Goal: Submit feedback/report problem: Submit feedback/report problem

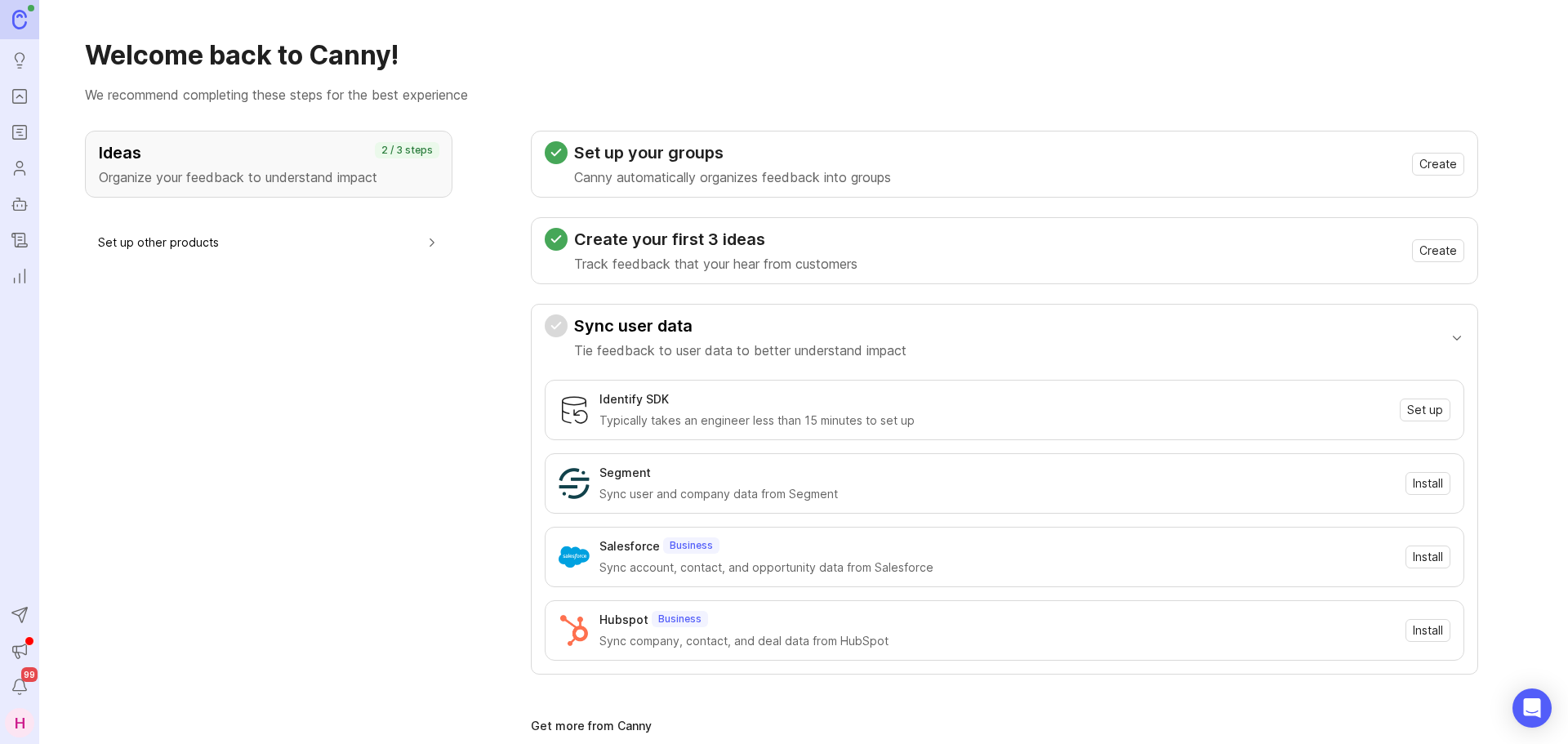
click at [17, 106] on link "Portal" at bounding box center [20, 97] width 30 height 30
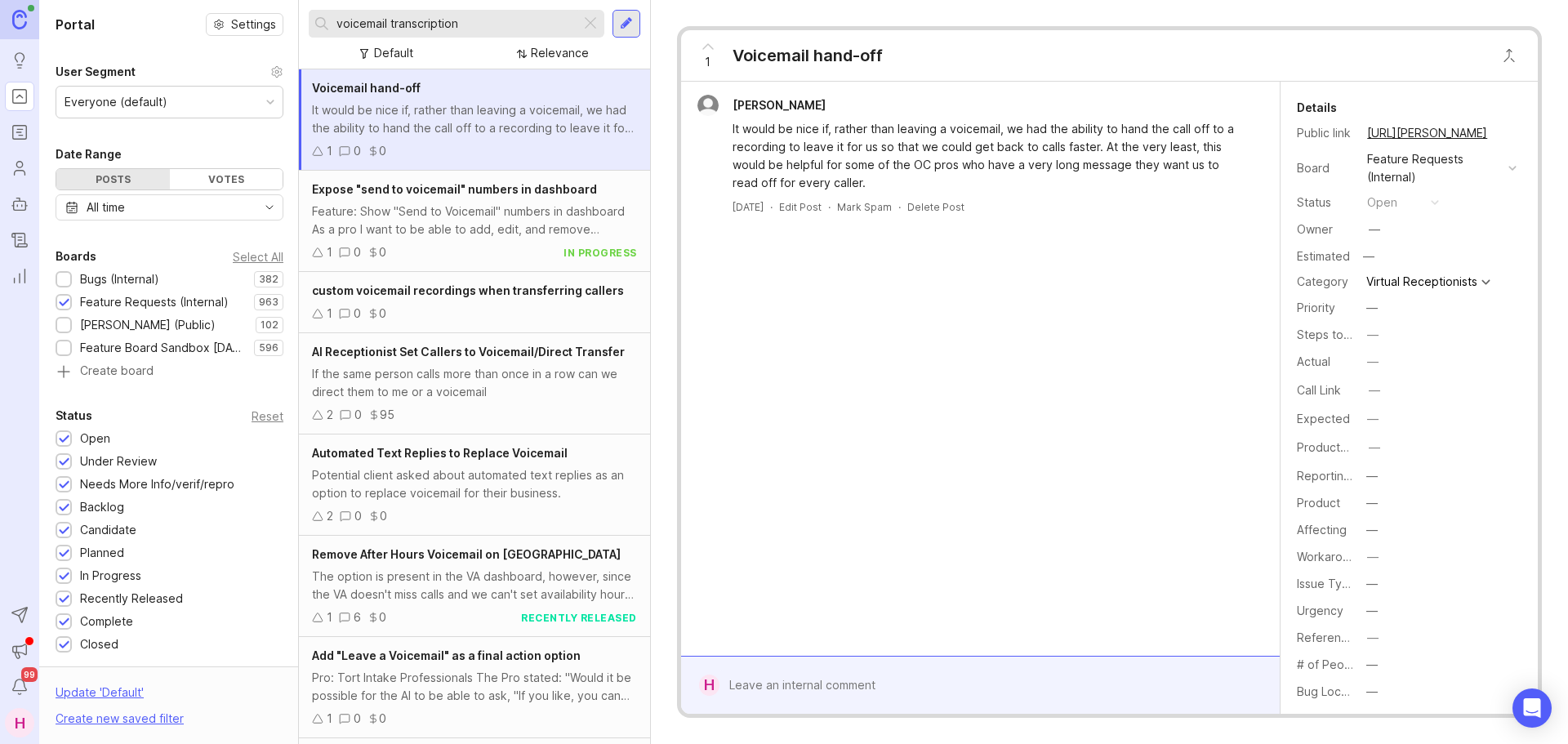
click at [136, 286] on div "Bugs (Internal)" at bounding box center [119, 279] width 79 height 18
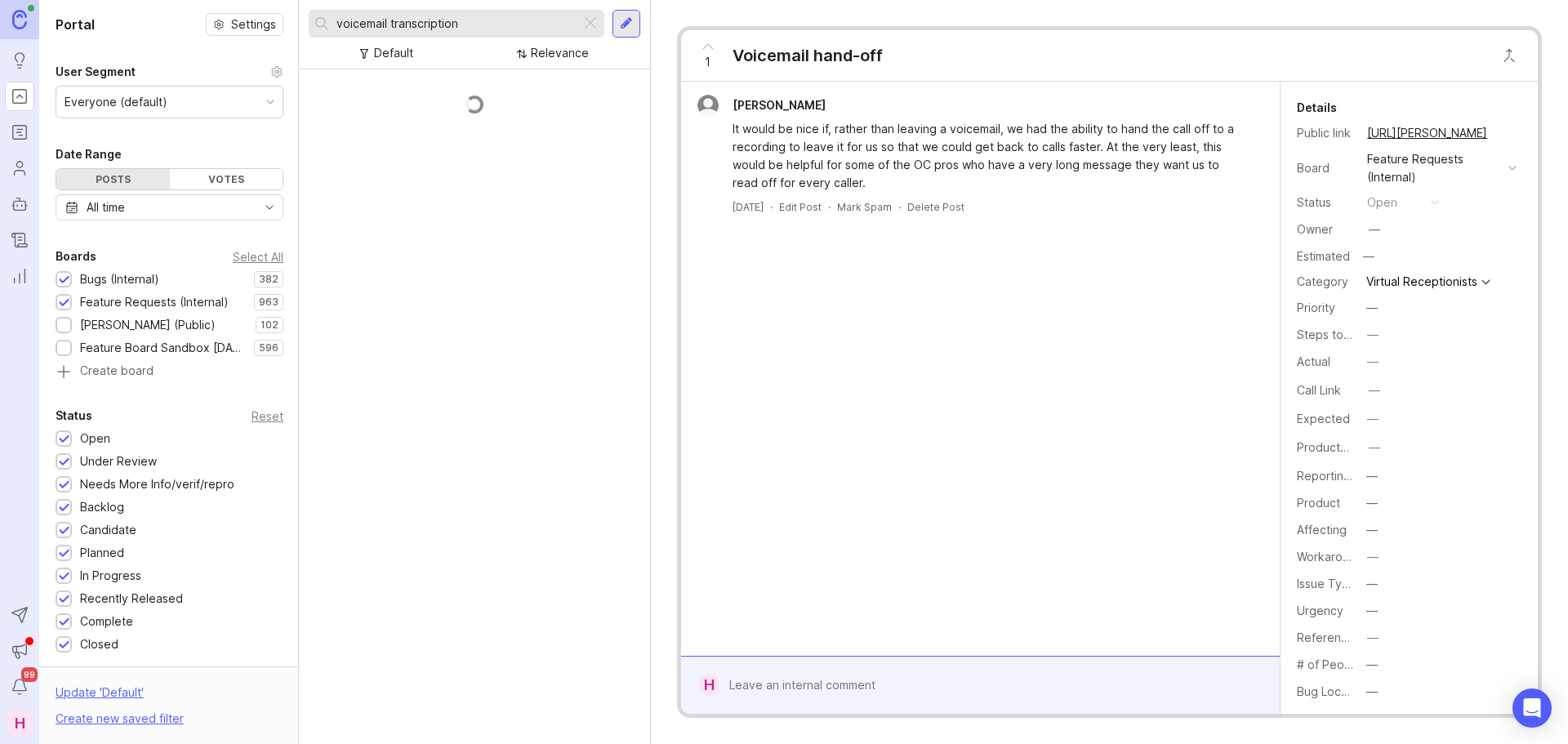
click at [135, 299] on div "Feature Requests (Internal)" at bounding box center [154, 301] width 148 height 18
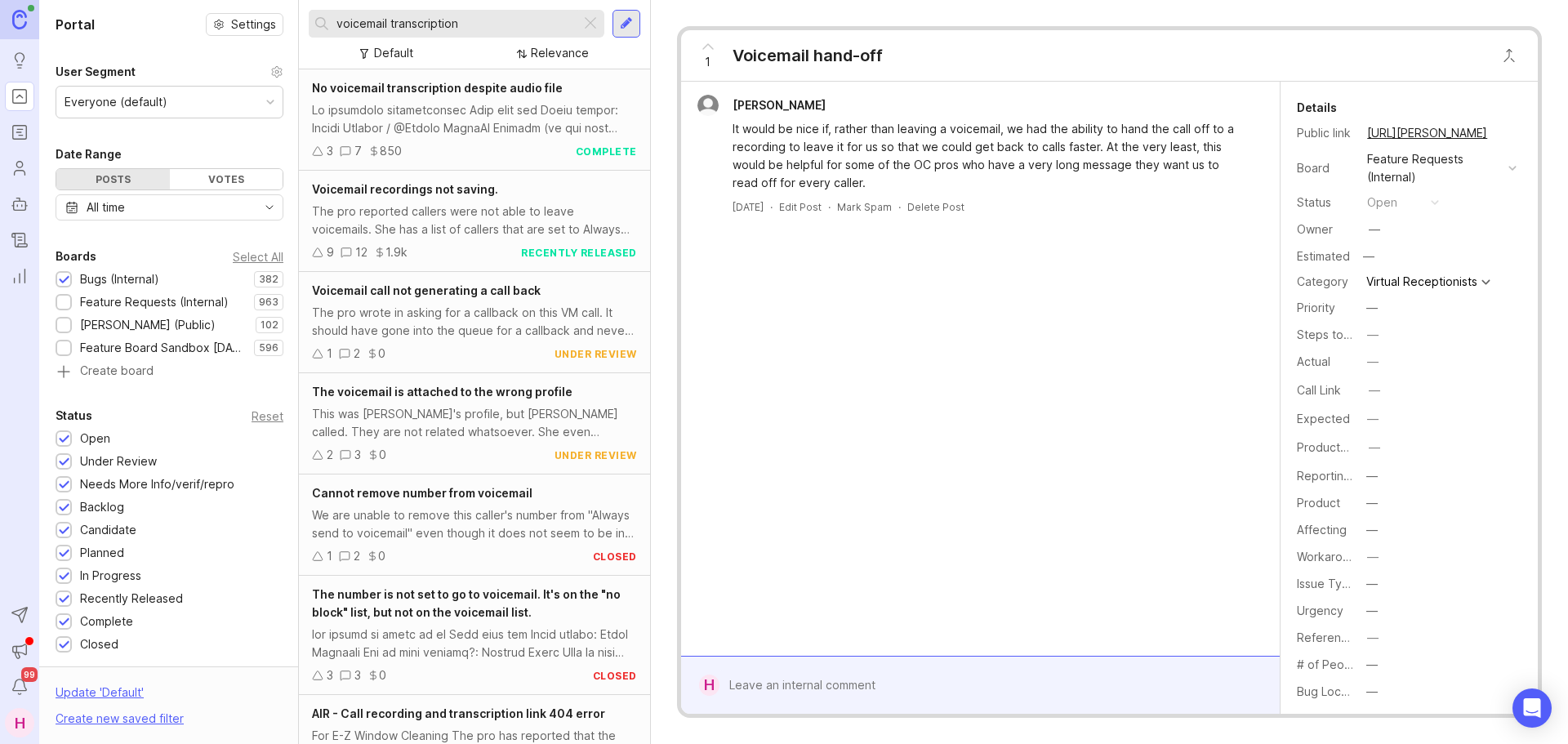
click at [596, 23] on div at bounding box center [590, 23] width 20 height 21
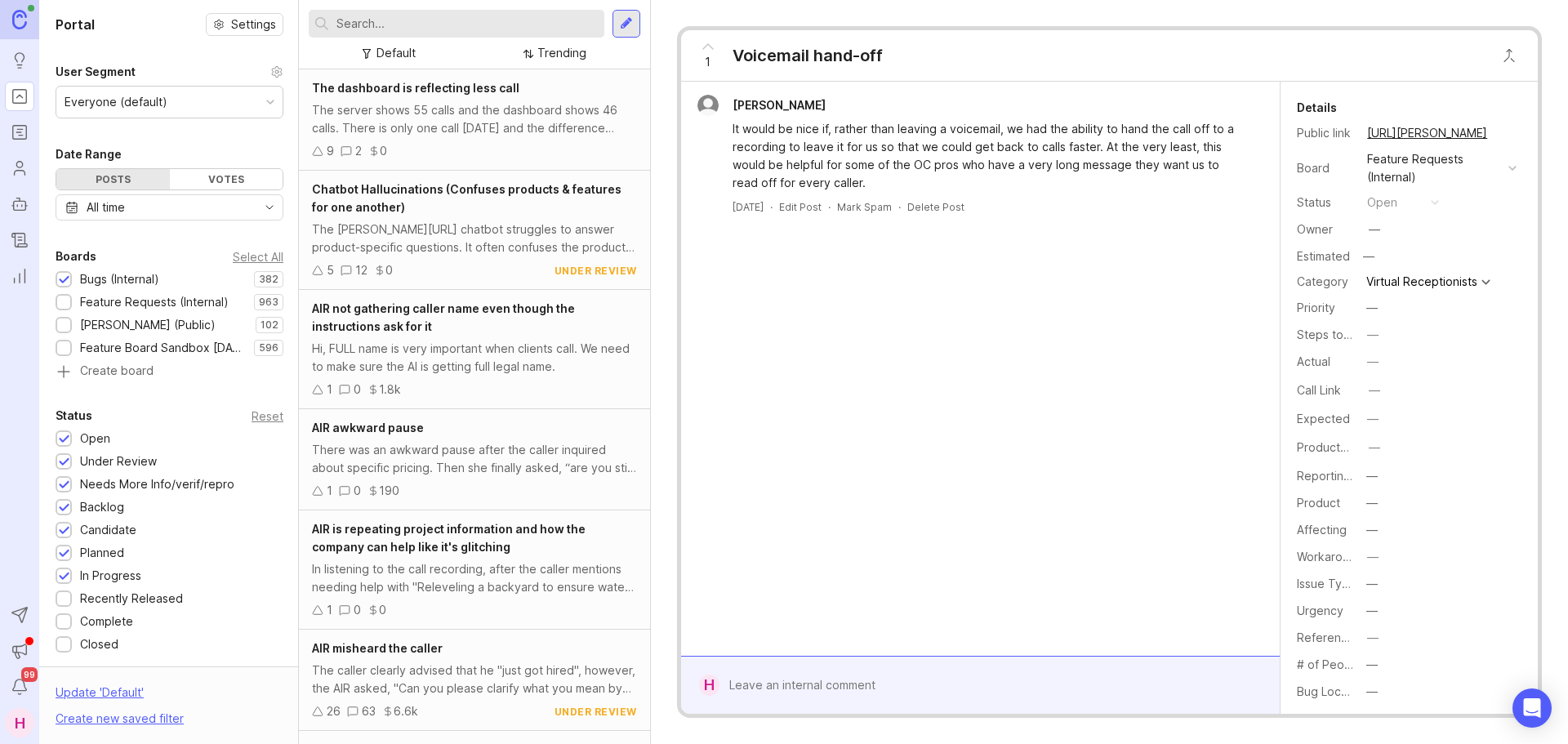
click at [480, 23] on input "text" at bounding box center [467, 23] width 261 height 18
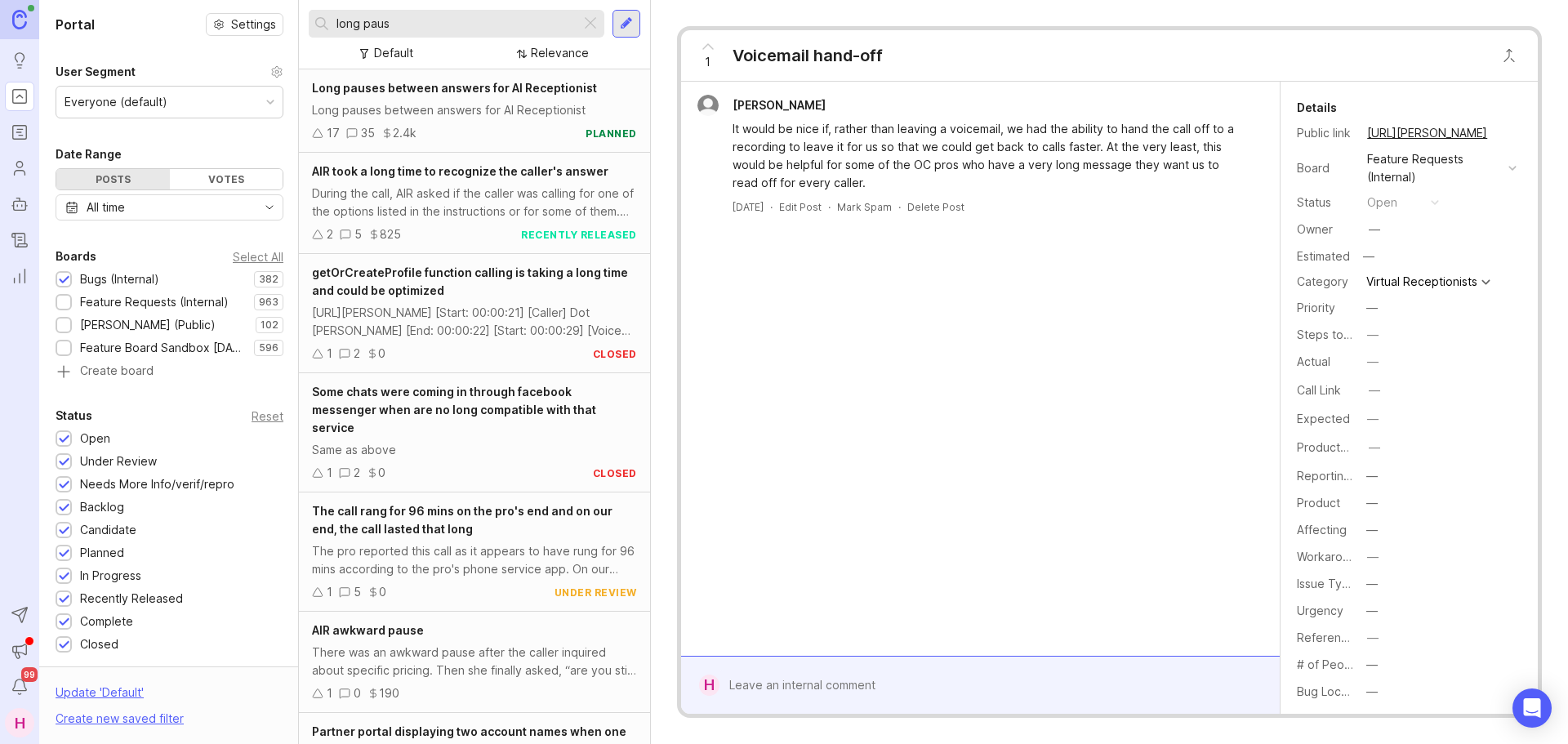
type input "long paus"
click at [464, 114] on div "Long pauses between answers for AI Receptionist" at bounding box center [475, 110] width 325 height 18
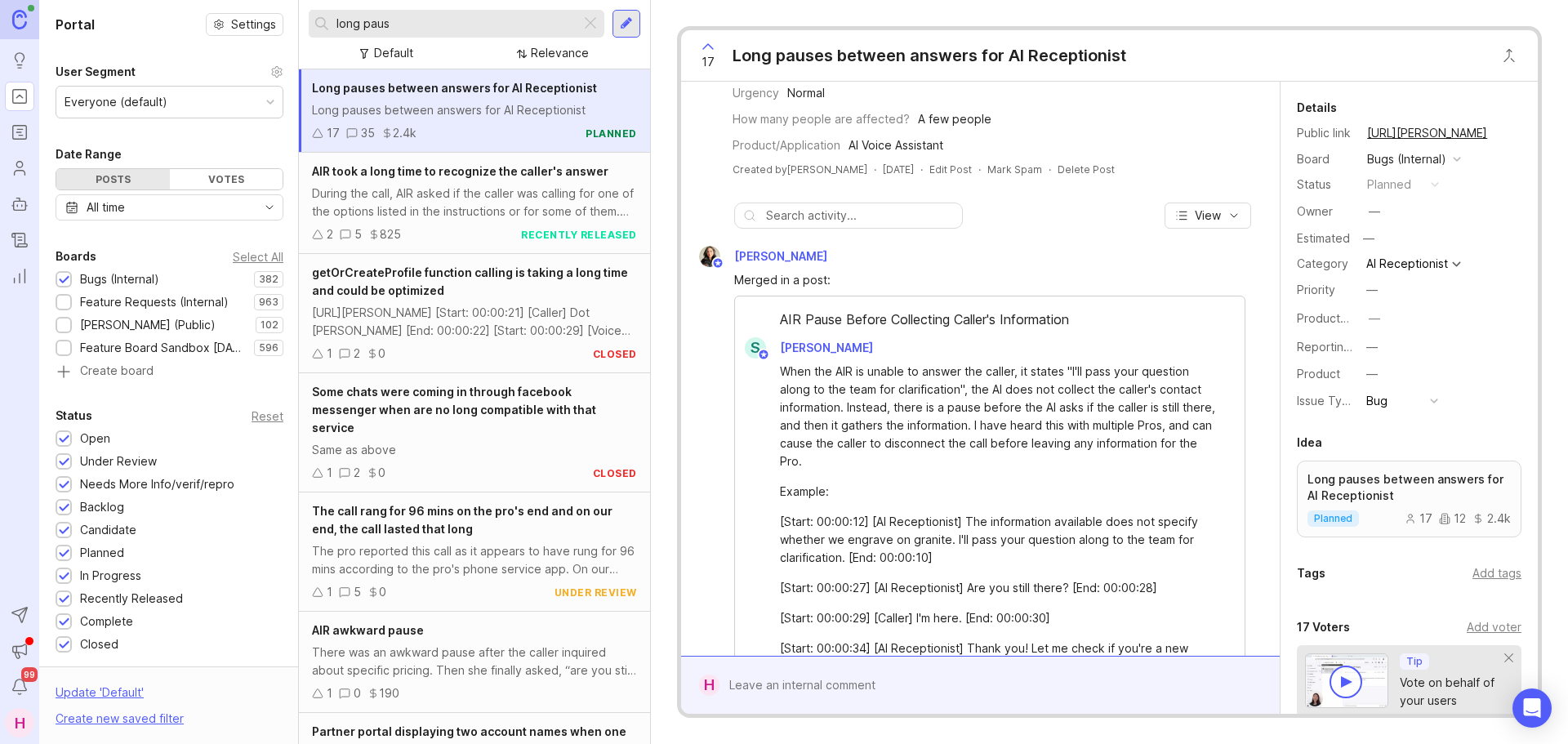
scroll to position [326, 0]
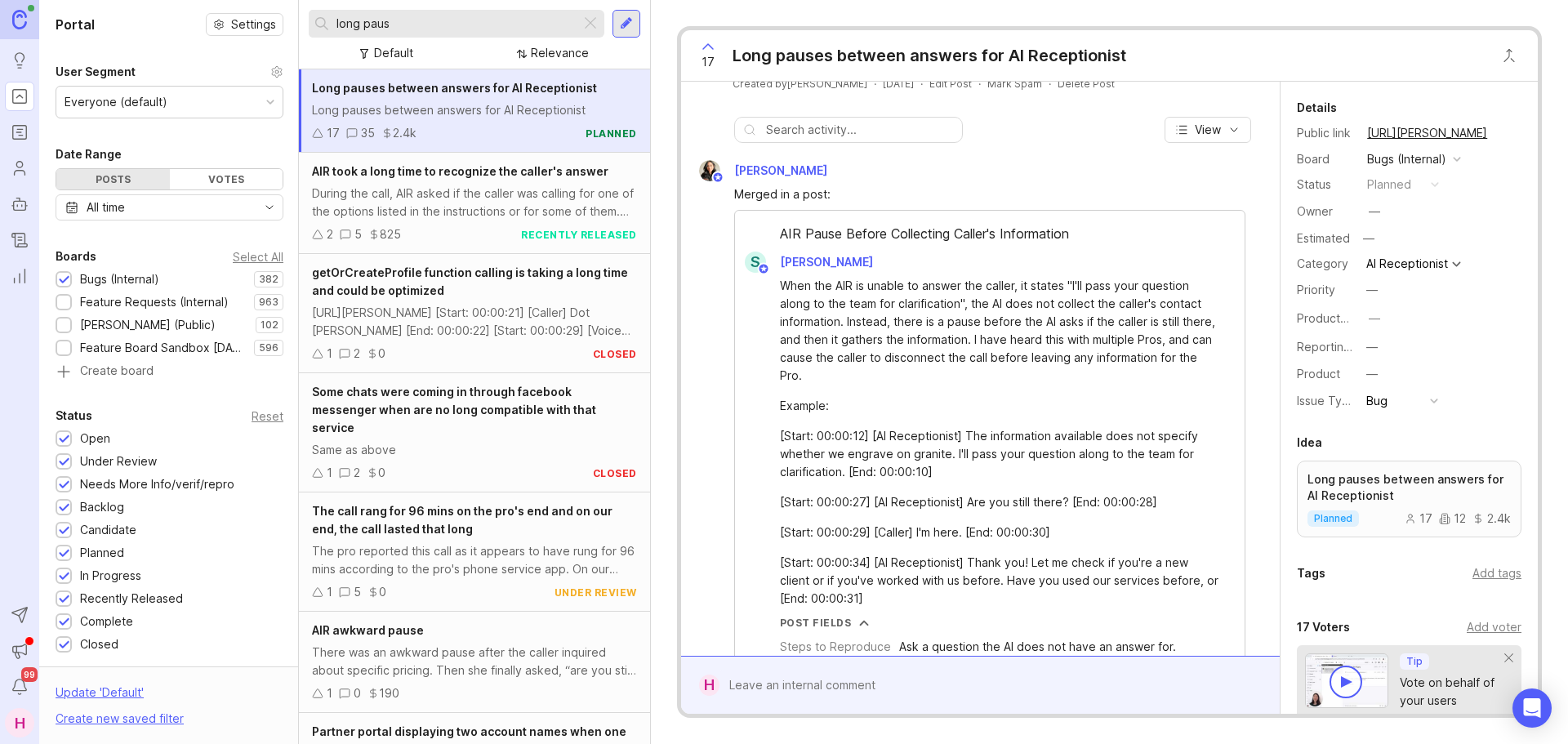
click at [842, 685] on div at bounding box center [992, 684] width 545 height 31
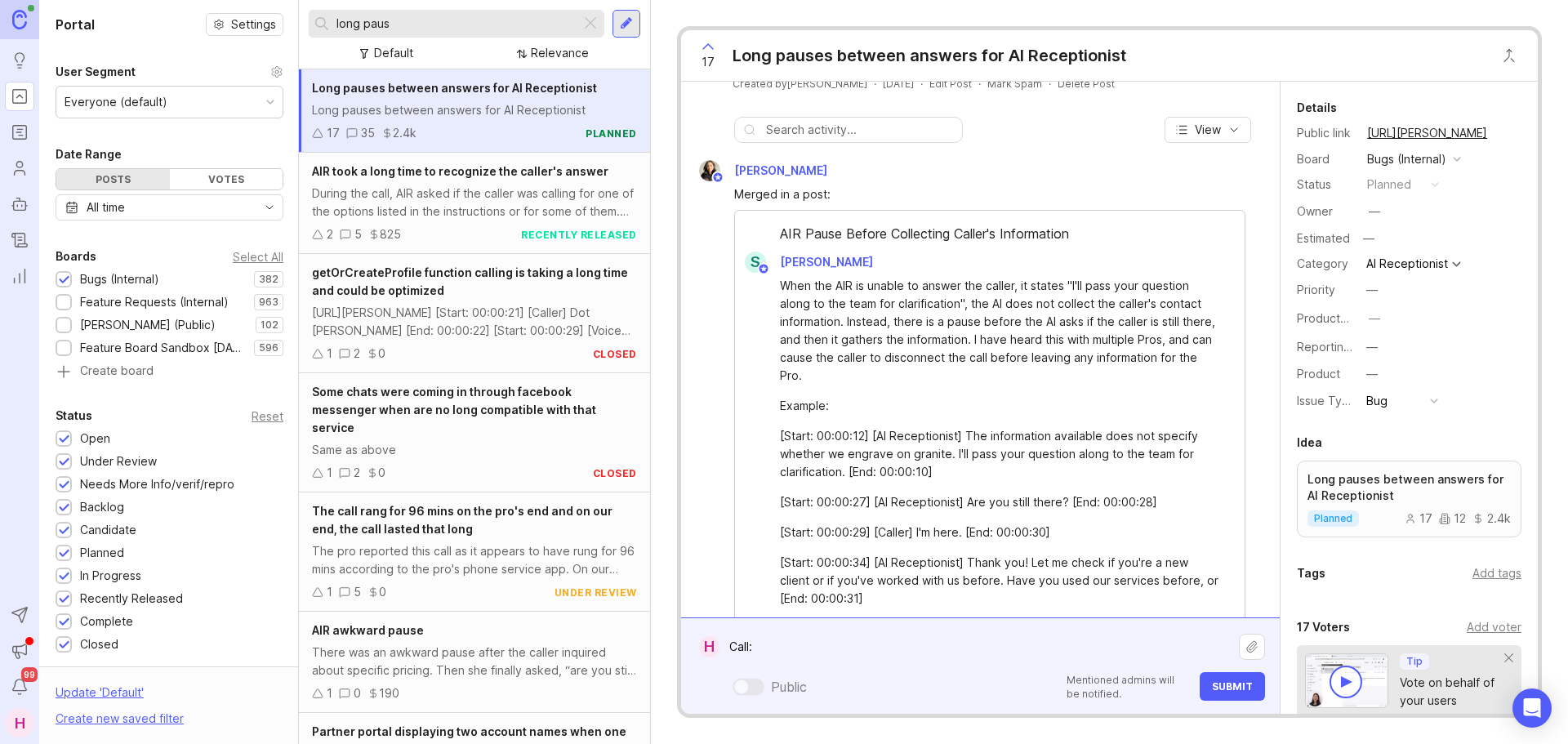
paste textarea "[URL][PERSON_NAME]"
paste textarea "Dallas Laser and Vein Clinic"
type textarea "Call: [URL][PERSON_NAME] Dallas Laser and Vein Clinic"
click at [1231, 688] on span "Submit" at bounding box center [1232, 686] width 41 height 12
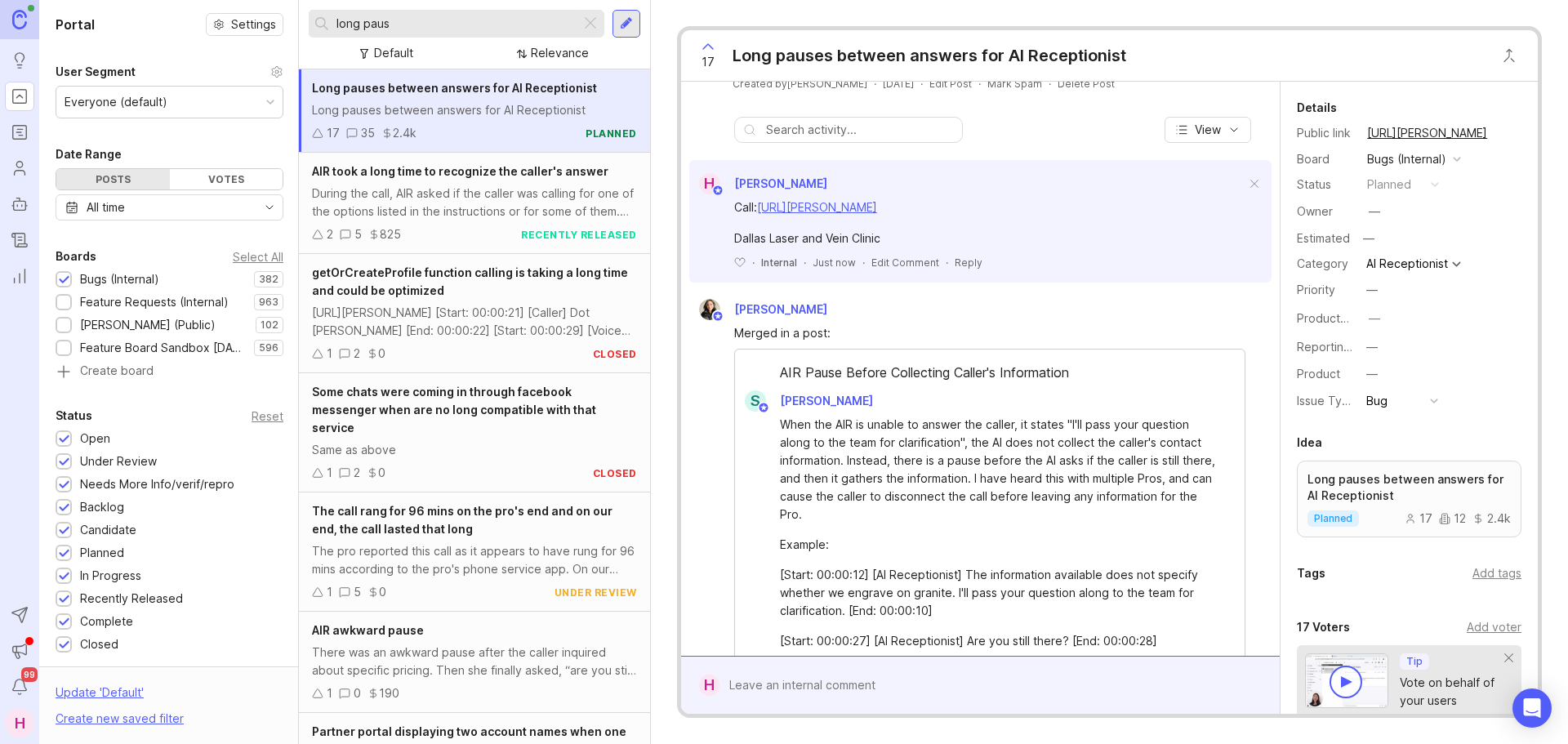
drag, startPoint x: 460, startPoint y: 19, endPoint x: 306, endPoint y: 29, distance: 154.3
click at [306, 29] on div "long paus Default Relevance" at bounding box center [475, 34] width 351 height 69
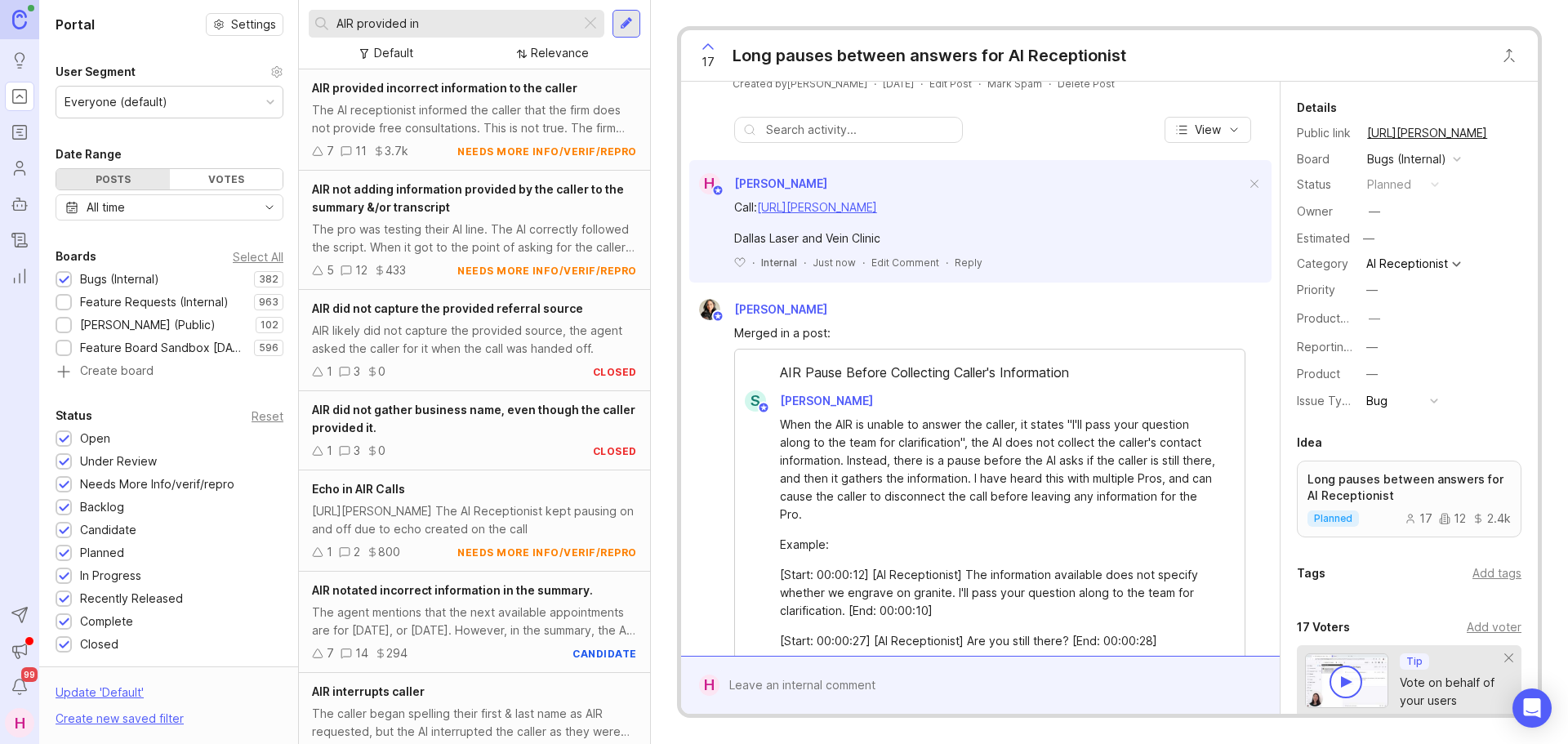
type input "AIR provided in"
click at [444, 133] on div "The AI receptionist informed the caller that the firm does not provide free con…" at bounding box center [475, 119] width 325 height 36
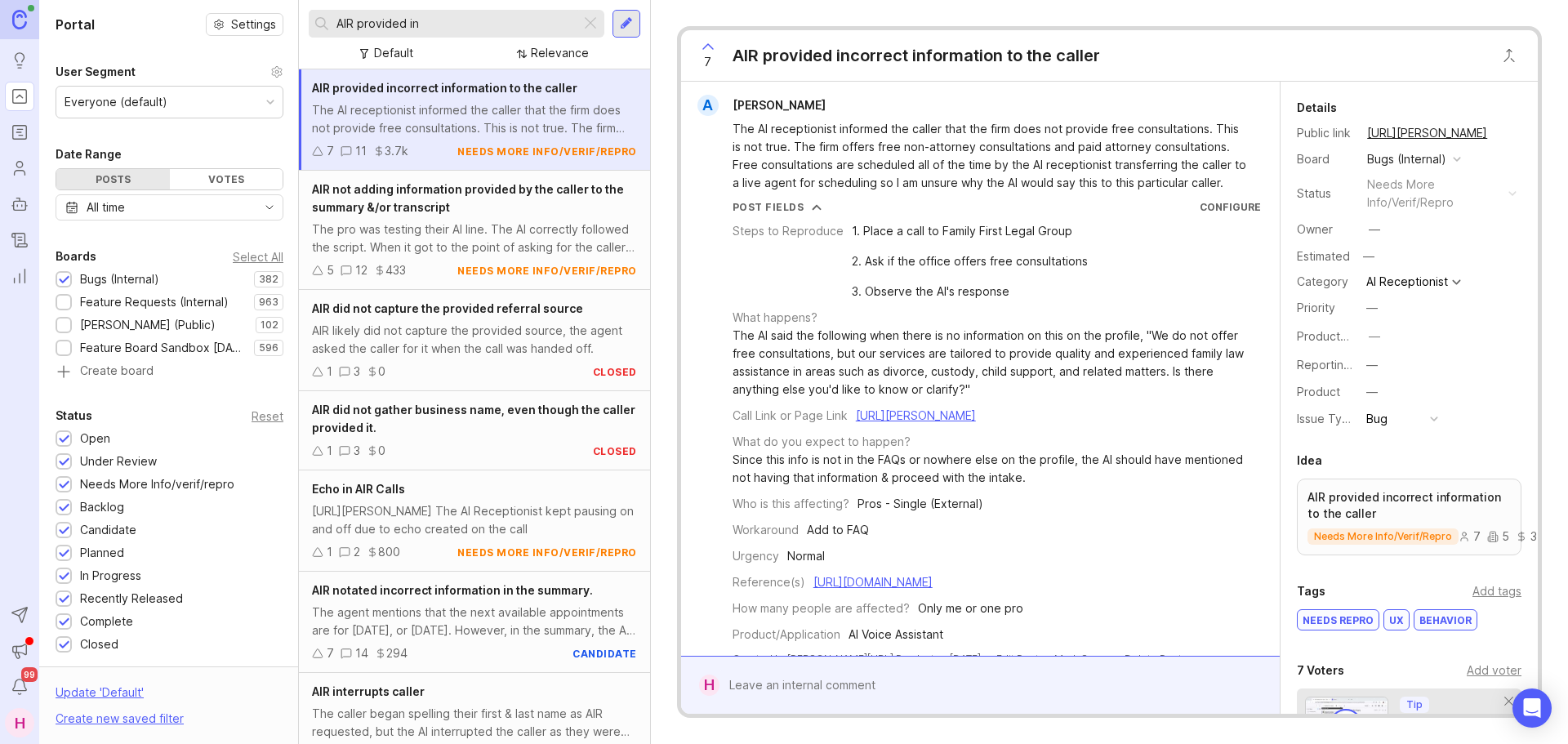
click at [801, 683] on div at bounding box center [992, 684] width 545 height 31
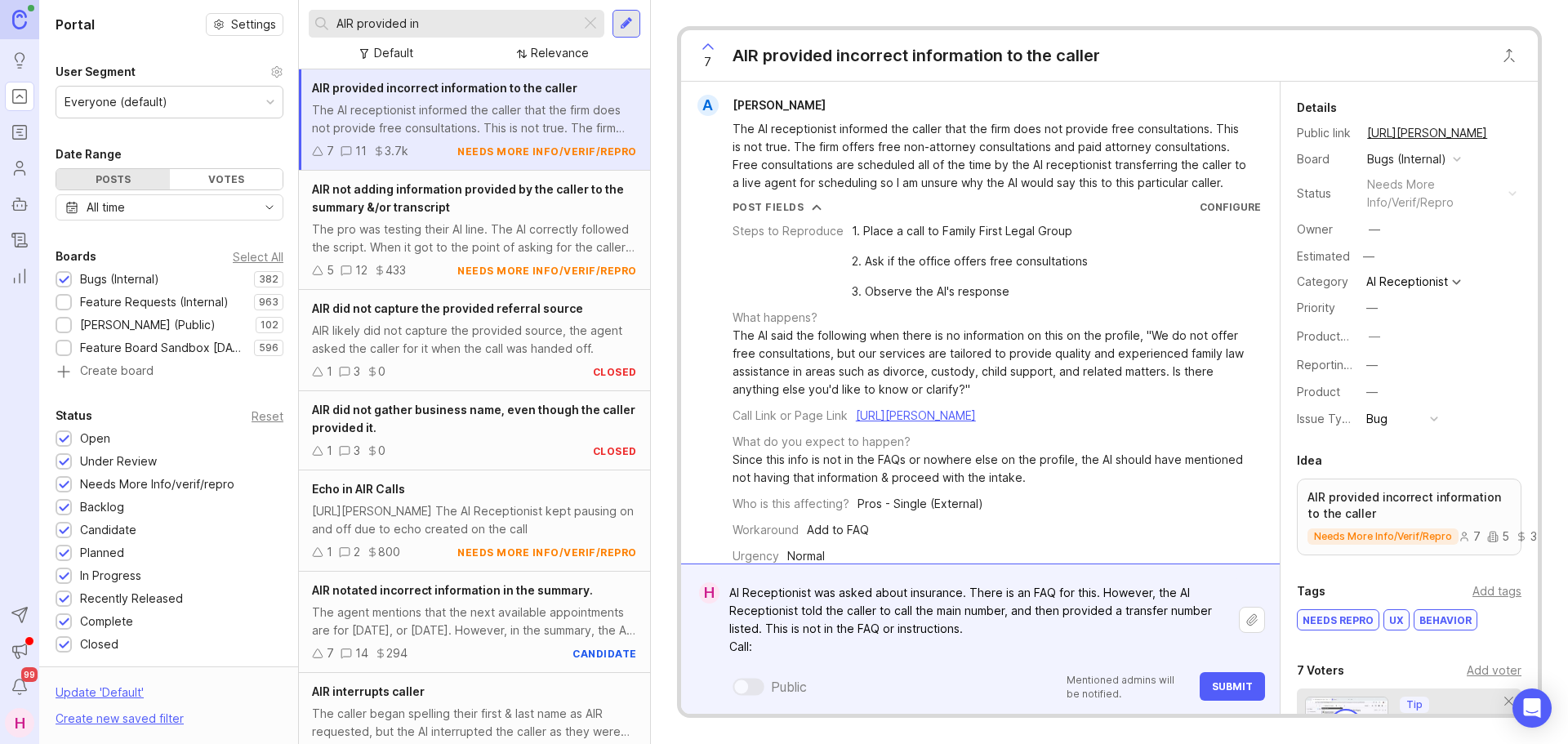
paste textarea "[URL][PERSON_NAME]"
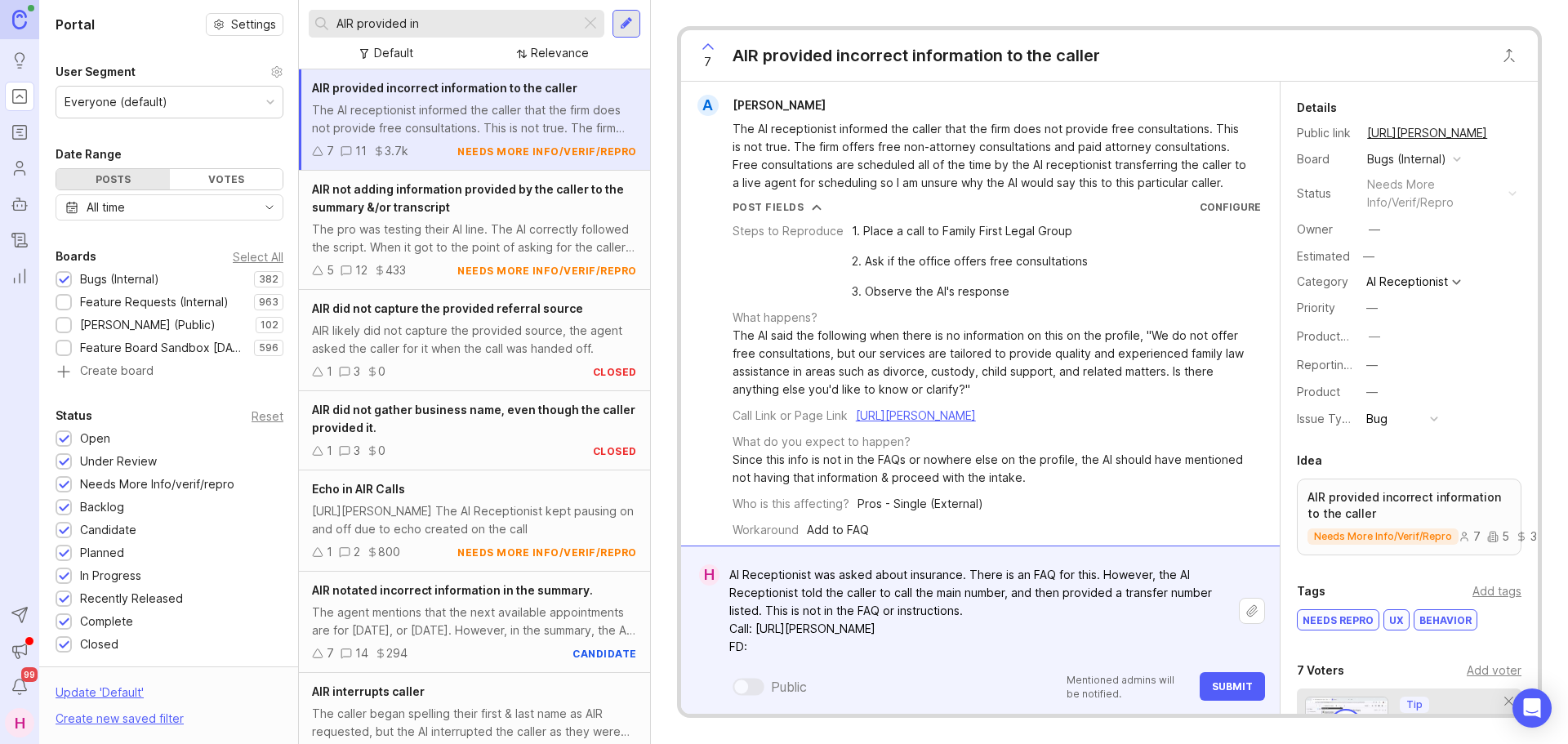
paste textarea "[URL][PERSON_NAME][DOMAIN_NAME]"
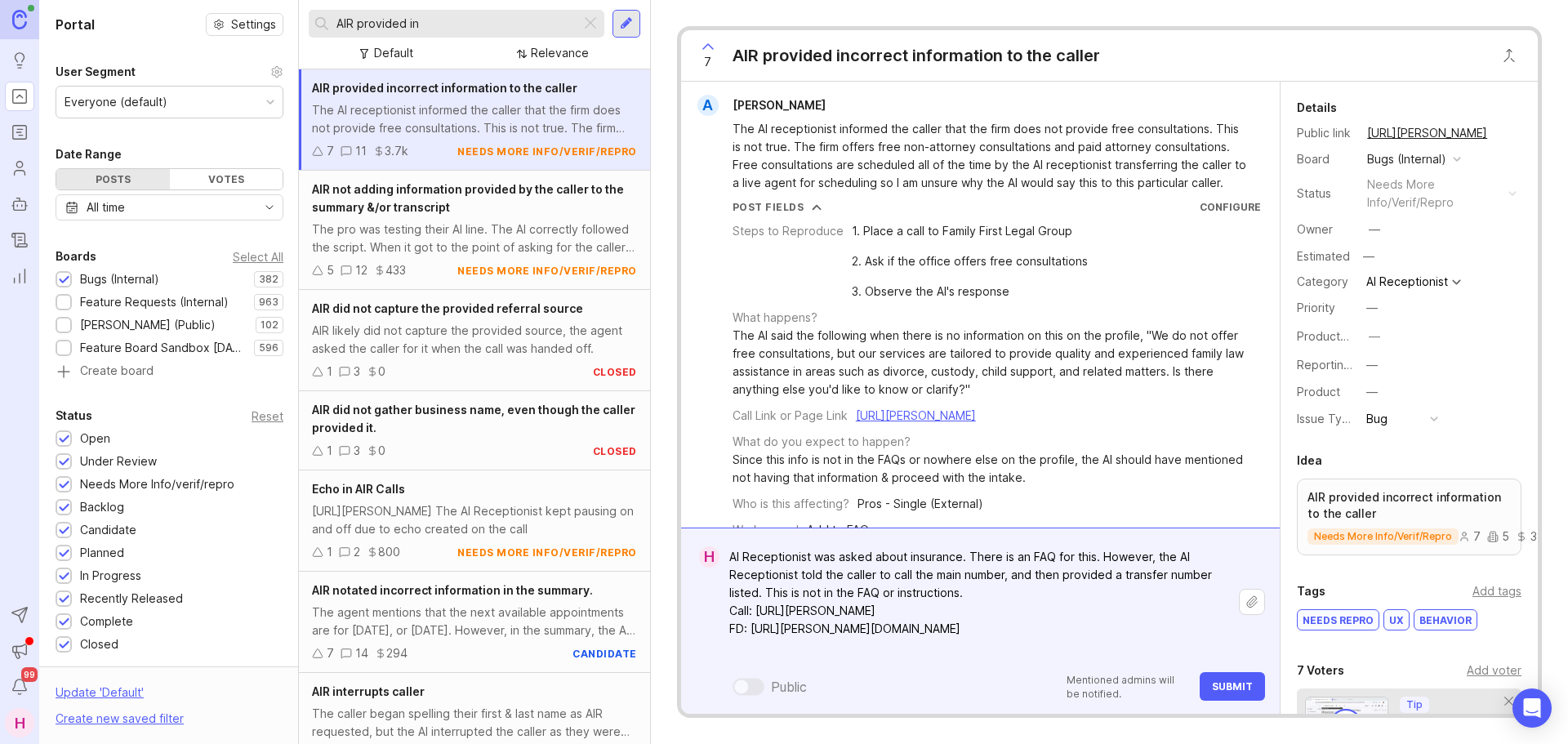
paste textarea "Dallas Laser and Vein Clinic"
type textarea "AI Receptionist was asked about insurance. There is an FAQ for this. However, t…"
click at [1237, 687] on span "Submit" at bounding box center [1232, 686] width 41 height 12
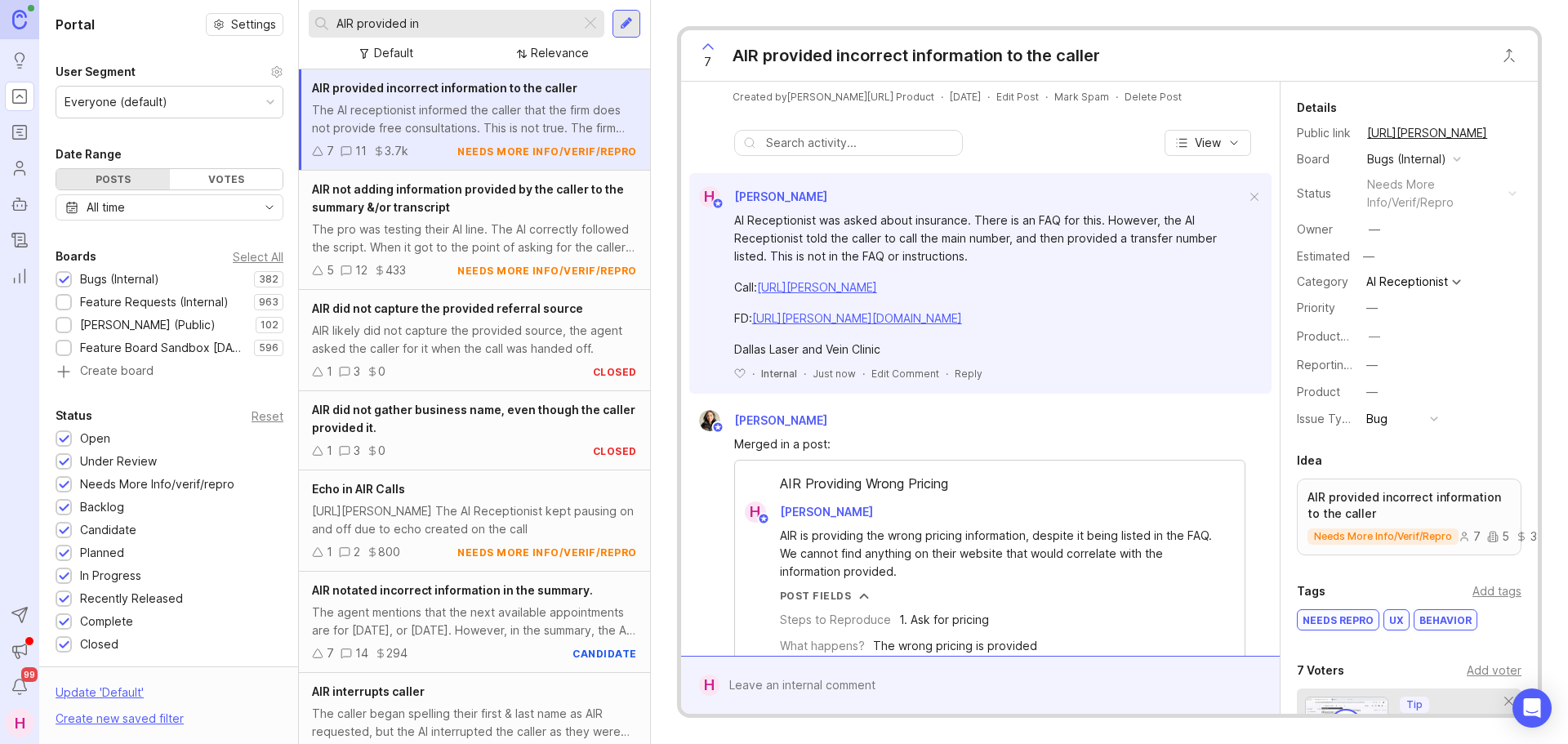
scroll to position [563, 0]
